Goal: Find specific page/section: Find specific page/section

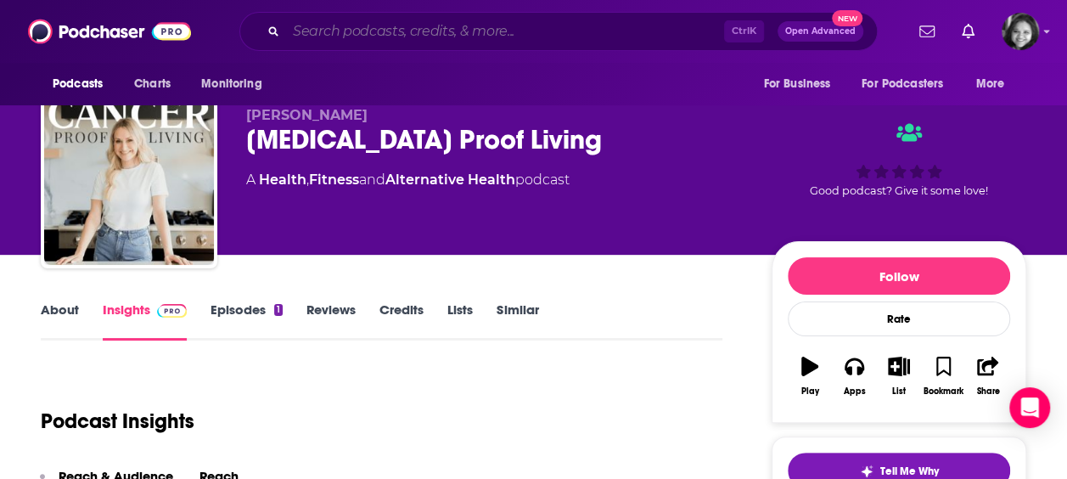
click at [382, 20] on input "Search podcasts, credits, & more..." at bounding box center [505, 31] width 438 height 27
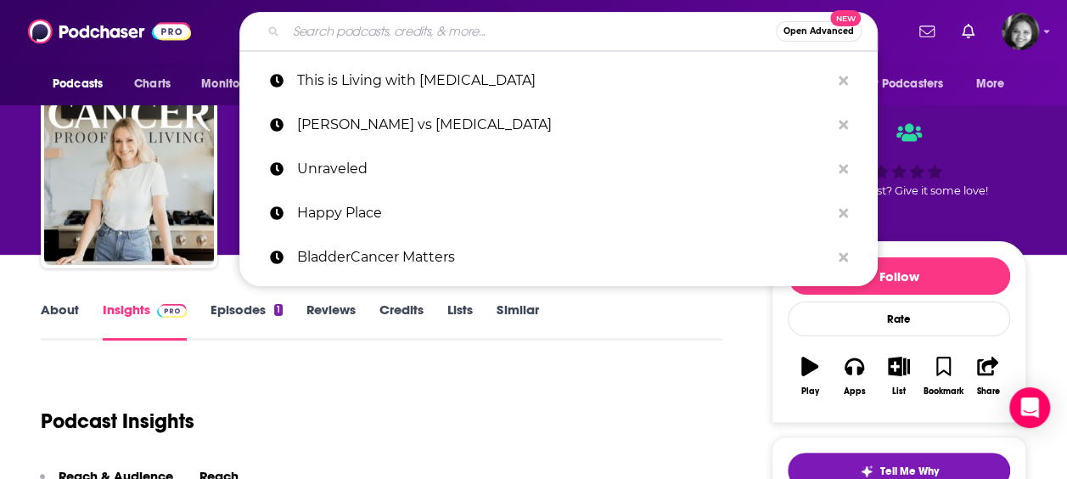
paste input "Sharing the Heart of the Matter,"
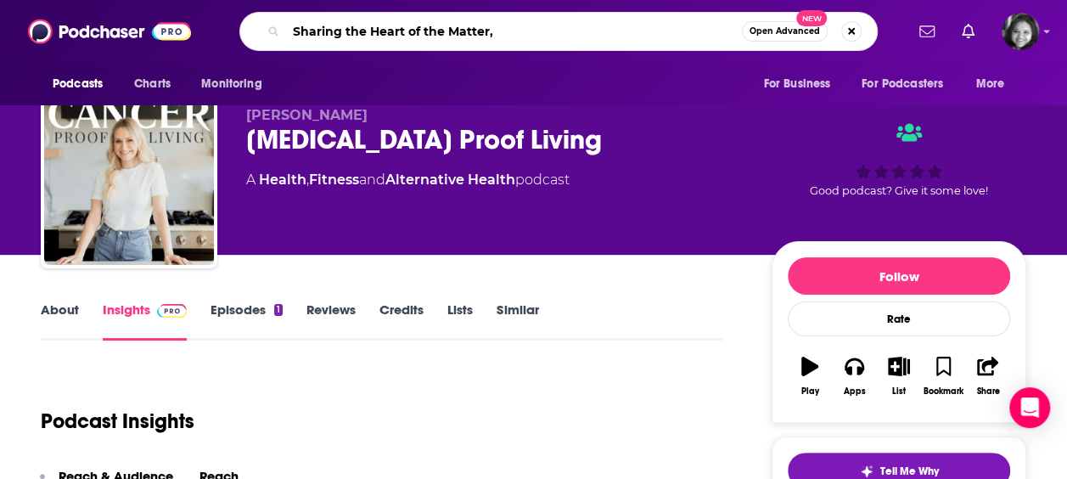
type input "Sharing the Heart of the Matter"
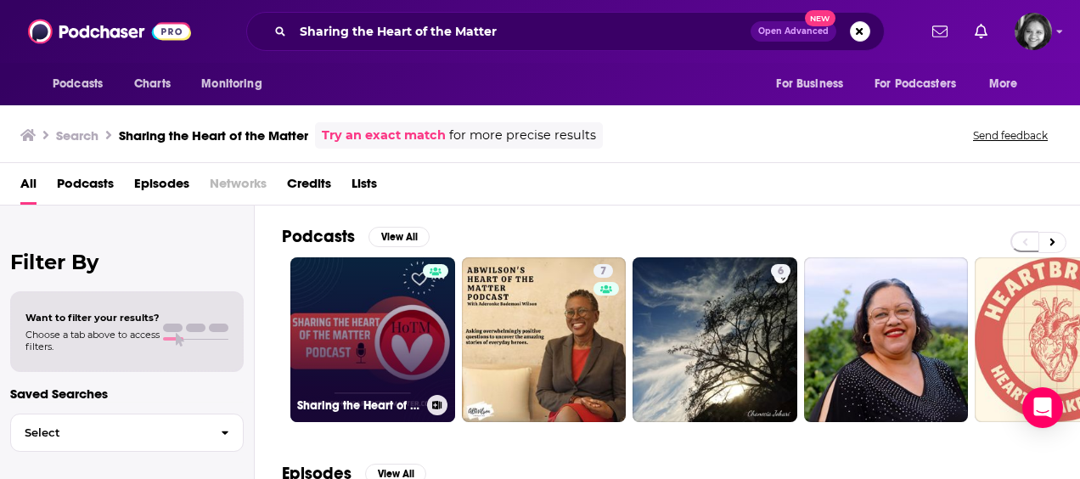
click at [316, 326] on link "Sharing the Heart of the Matter" at bounding box center [372, 339] width 165 height 165
